Goal: Transaction & Acquisition: Subscribe to service/newsletter

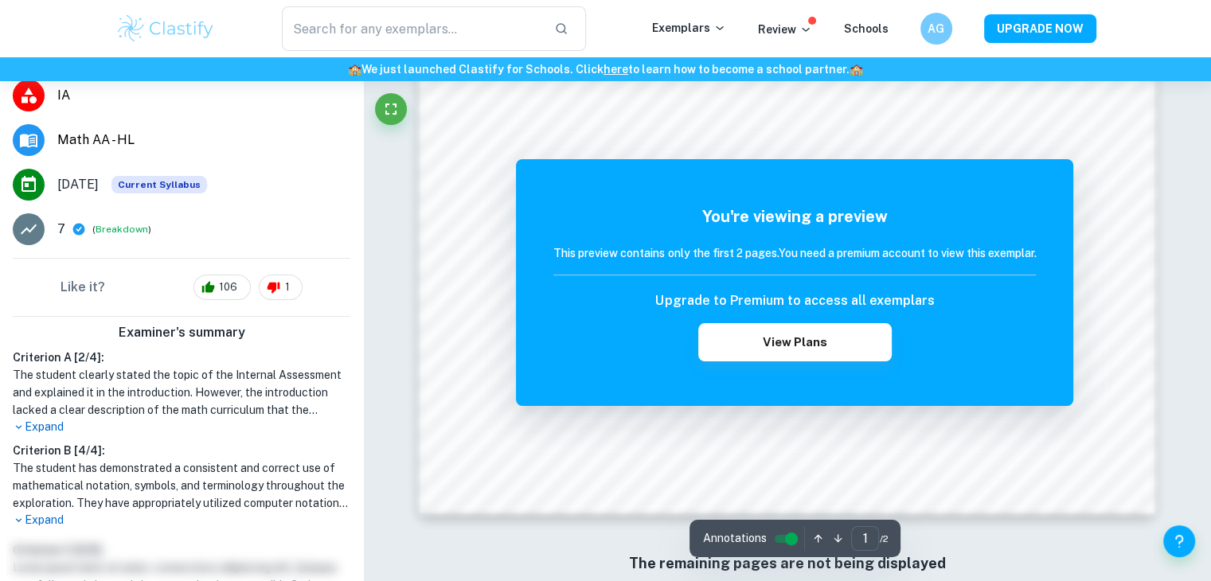
scroll to position [1532, 0]
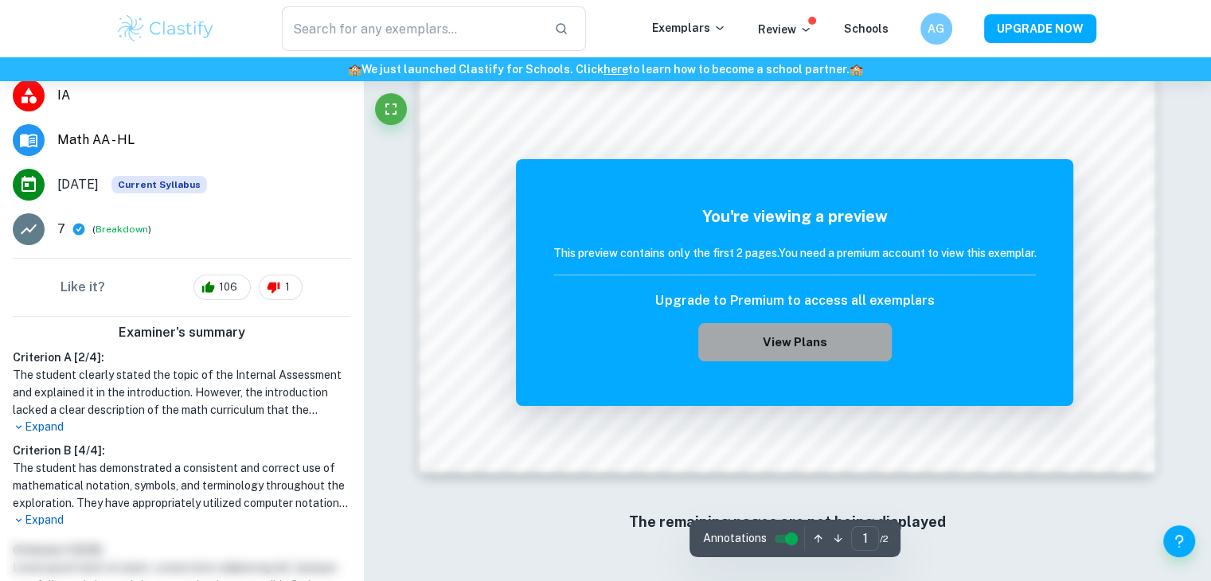
click at [823, 349] on button "View Plans" at bounding box center [794, 342] width 193 height 38
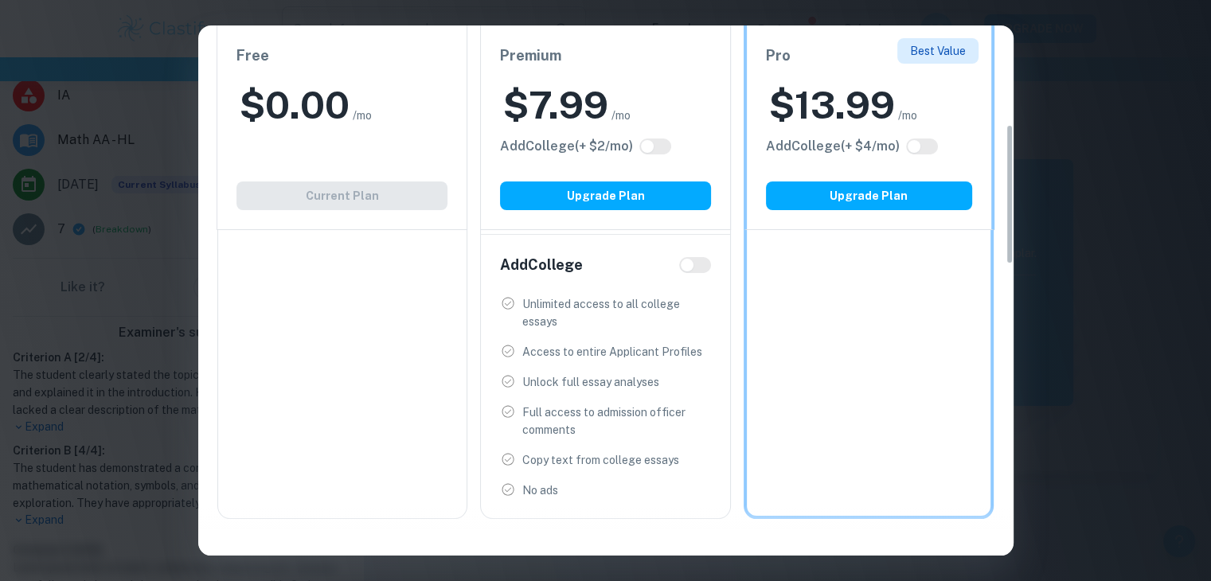
scroll to position [0, 0]
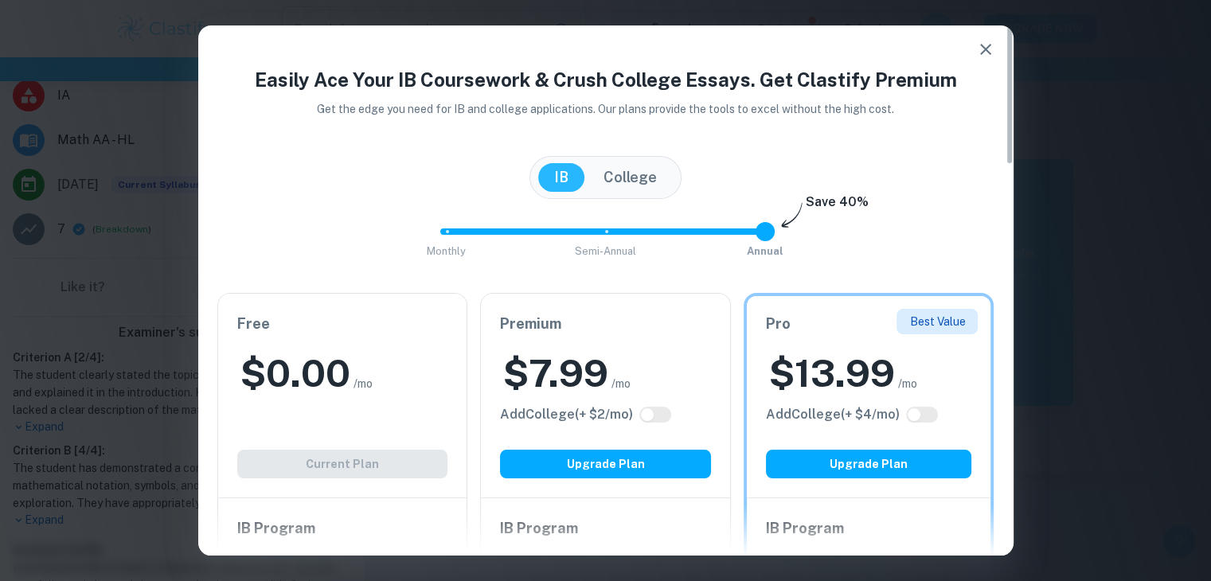
click at [653, 413] on input "checkbox" at bounding box center [647, 415] width 38 height 13
checkbox input "true"
click at [653, 413] on input "checkbox" at bounding box center [663, 415] width 38 height 13
checkbox input "false"
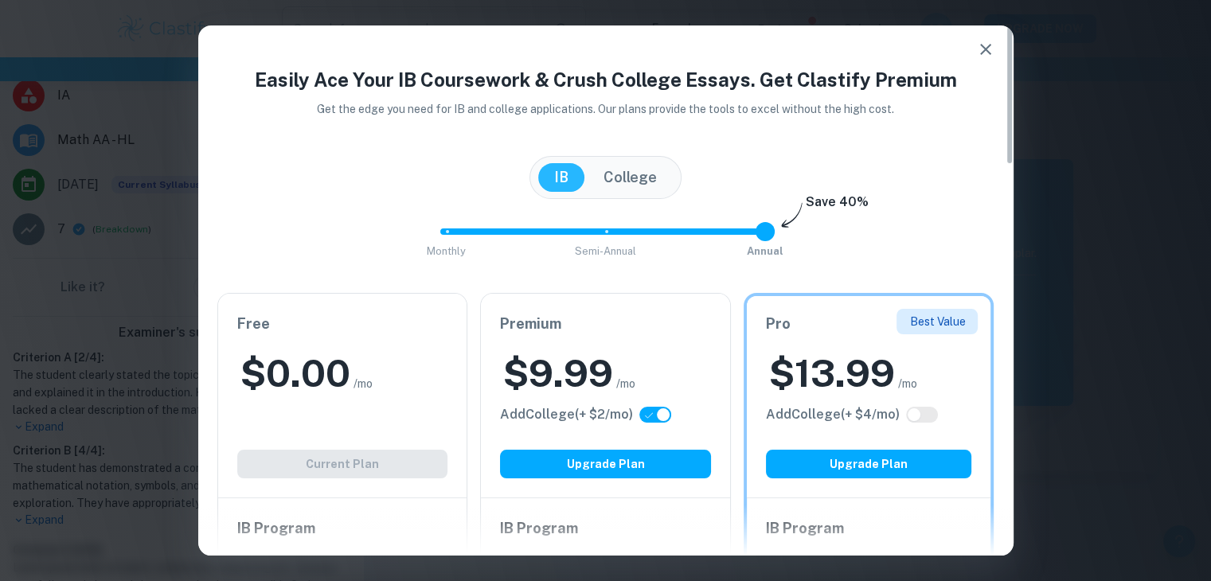
checkbox input "false"
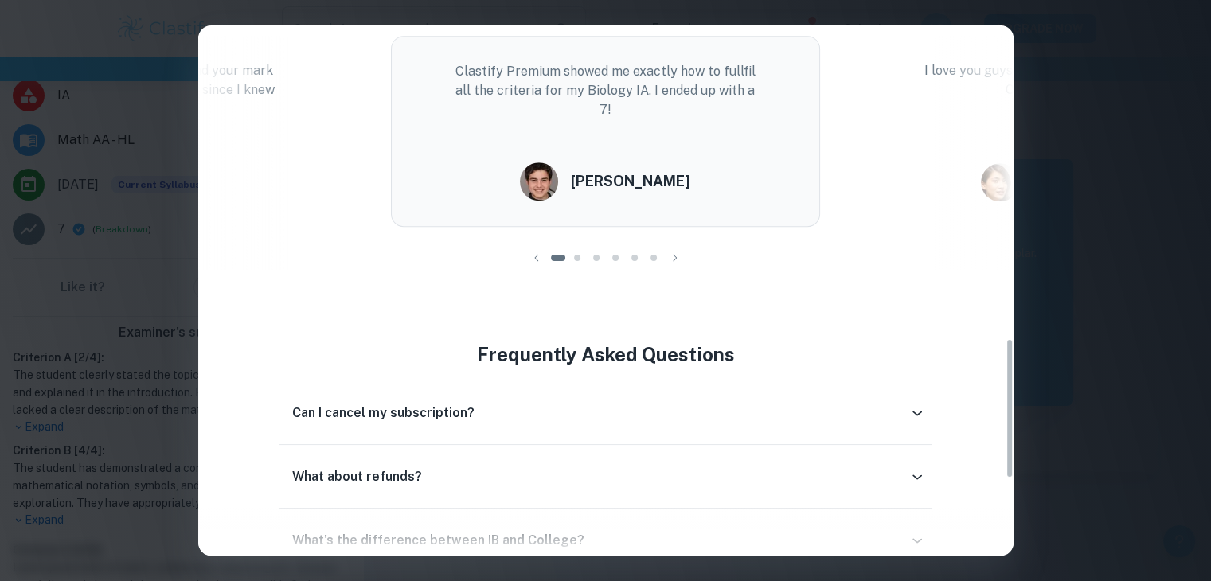
scroll to position [1477, 0]
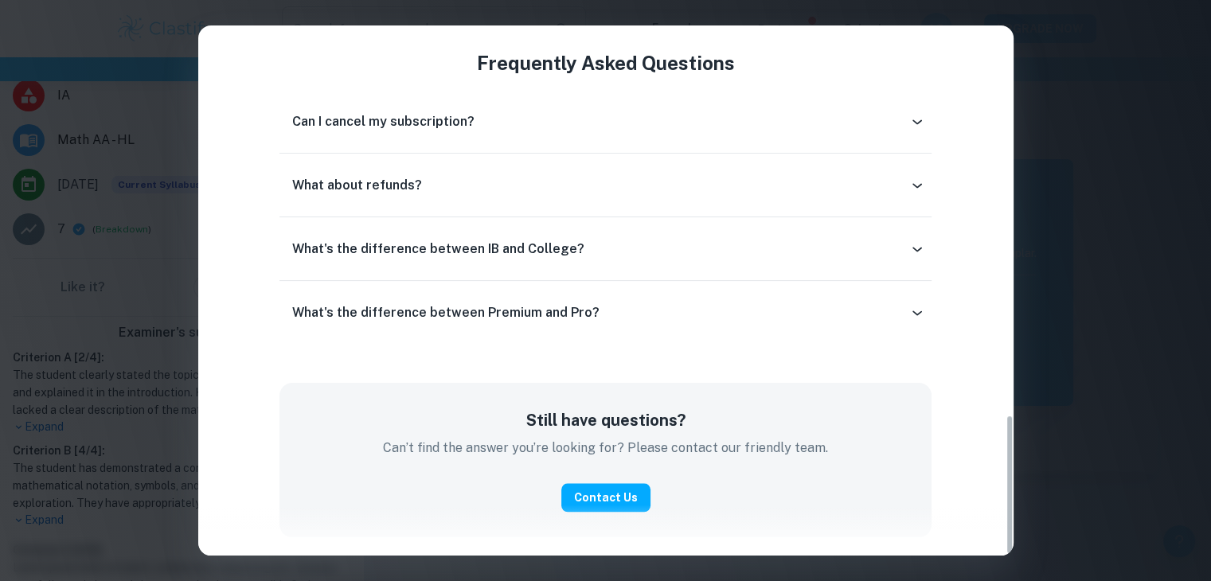
click at [718, 260] on div "What's the difference between IB and College?" at bounding box center [606, 249] width 652 height 38
